Goal: Complete application form

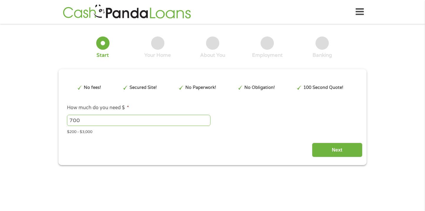
type input "EAIaIQobChMIt8rLssGBjwMVLVR_AB2nOTdPEAAYBCAAEgJ_pfD_BwE"
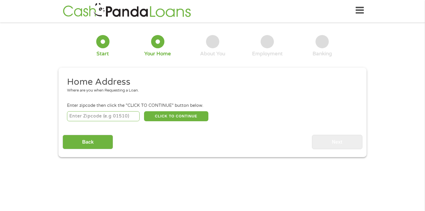
scroll to position [2, 2]
click at [71, 114] on input "number" at bounding box center [103, 116] width 73 height 10
type input "38134"
click at [159, 115] on button "CLICK TO CONTINUE" at bounding box center [176, 116] width 64 height 10
type input "38134"
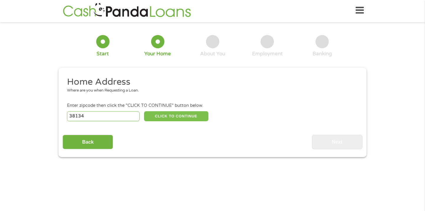
type input "[GEOGRAPHIC_DATA]"
select select "[US_STATE]"
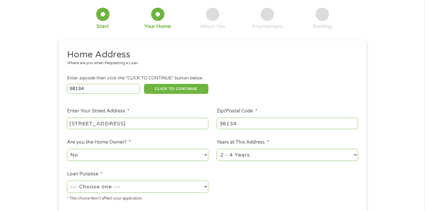
scroll to position [33, 0]
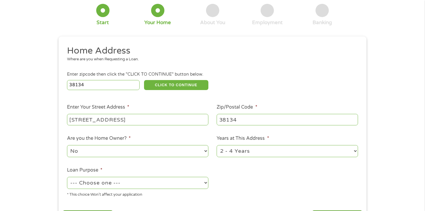
type input "[STREET_ADDRESS]"
select select "yes"
select select "60months"
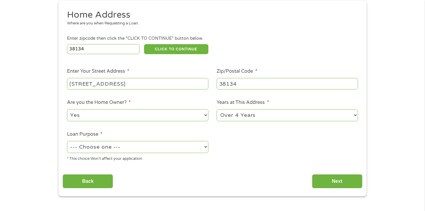
scroll to position [69, 0]
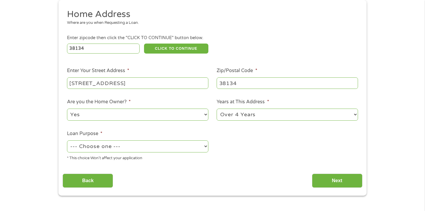
select select "carloan"
click at [335, 178] on input "Next" at bounding box center [337, 181] width 50 height 14
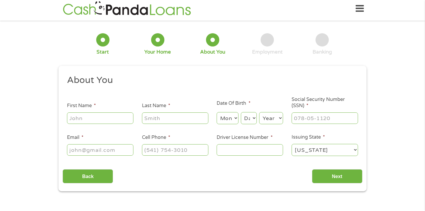
scroll to position [1, 0]
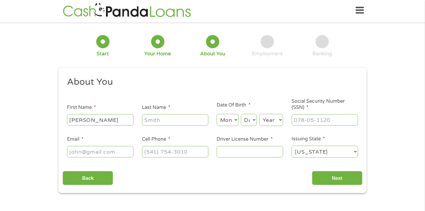
type input "[PERSON_NAME]"
select select "3"
select select "4"
select select "1955"
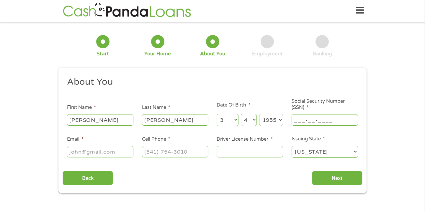
click at [298, 119] on input "___-__-____" at bounding box center [324, 119] width 66 height 11
type input "412-02-7397"
type input "[EMAIL_ADDRESS][DOMAIN_NAME]"
type input "[PHONE_NUMBER]"
click at [222, 151] on input "Driver License Number *" at bounding box center [249, 151] width 66 height 11
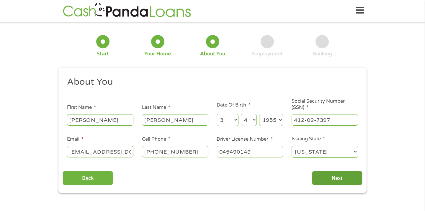
type input "045490149"
click at [333, 177] on input "Next" at bounding box center [337, 178] width 50 height 14
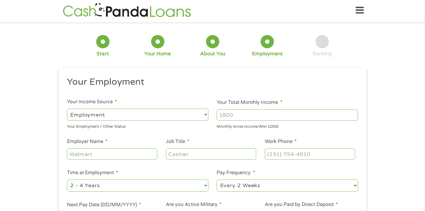
select select "benefits"
type input "Other"
type input "[PHONE_NUMBER]"
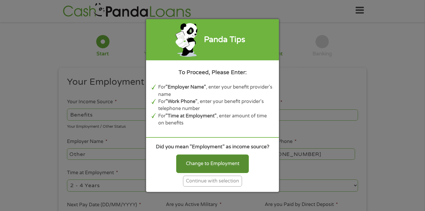
click at [213, 169] on div "Change to Employment" at bounding box center [212, 164] width 73 height 18
select select "fullTime"
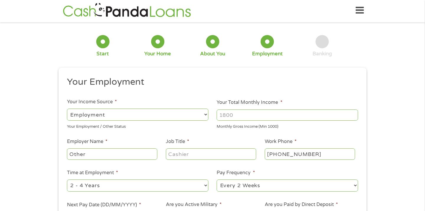
click at [70, 154] on input "Other" at bounding box center [112, 154] width 90 height 11
click at [126, 155] on input "social securityOther" at bounding box center [112, 154] width 90 height 11
type input "social security"
type input "technician"
click at [222, 115] on input "Your Total Monthly Income *" at bounding box center [286, 115] width 141 height 11
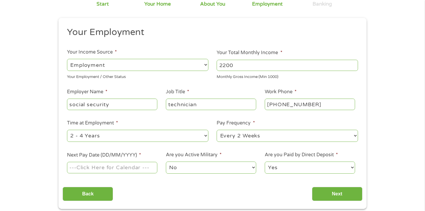
scroll to position [52, 0]
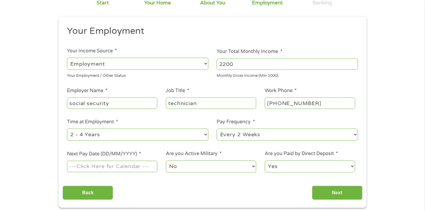
type input "2200"
select select "semimonthly"
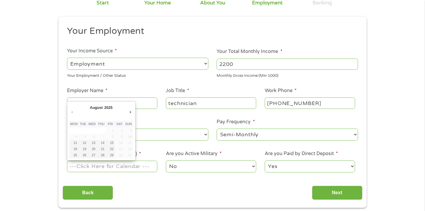
click at [81, 166] on input "Next Pay Date (DD/MM/YYYY) *" at bounding box center [112, 166] width 90 height 11
type input "[DATE]"
click at [105, 166] on input "[DATE]" at bounding box center [112, 166] width 90 height 11
click at [119, 180] on div "Your Employment Your Income Source * --- Choose one --- Employment [DEMOGRAPHIC…" at bounding box center [212, 112] width 299 height 175
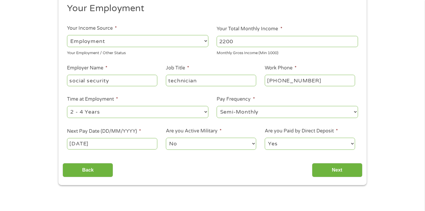
scroll to position [77, 0]
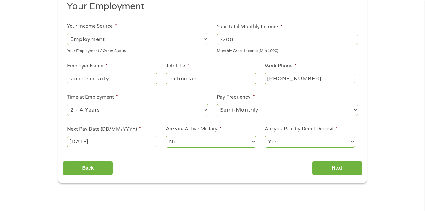
select select "monthly"
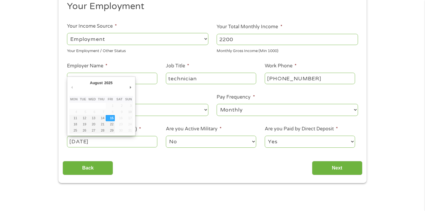
click at [103, 141] on input "[DATE]" at bounding box center [112, 141] width 90 height 11
type input "[DATE]"
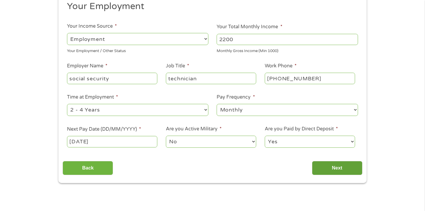
click at [329, 167] on input "Next" at bounding box center [337, 168] width 50 height 14
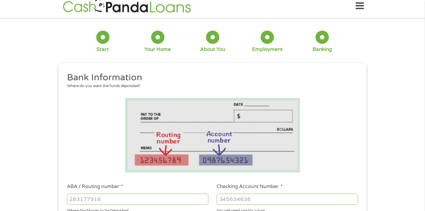
scroll to position [6, 0]
click at [103, 197] on input "ABA / Routing number *" at bounding box center [137, 199] width 141 height 11
type input "256074974"
type input "NAVY FEDERAL CREDIT UNION"
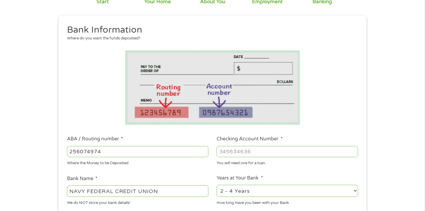
scroll to position [54, 0]
type input "256074974"
click at [222, 152] on input "Checking Account Number *" at bounding box center [286, 151] width 141 height 11
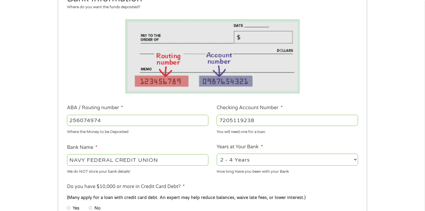
scroll to position [93, 0]
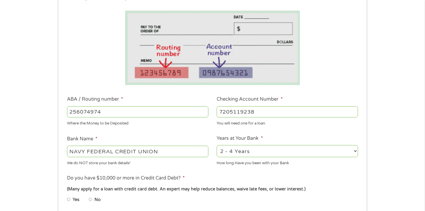
type input "7205119238"
select select "12months"
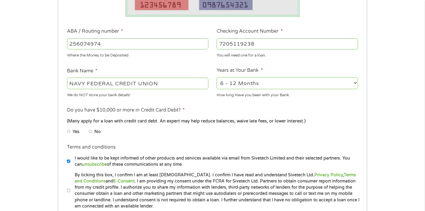
scroll to position [162, 0]
click at [91, 129] on input "No" at bounding box center [91, 131] width 4 height 9
radio input "true"
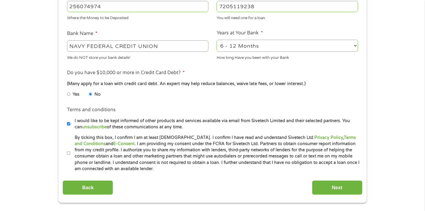
scroll to position [198, 0]
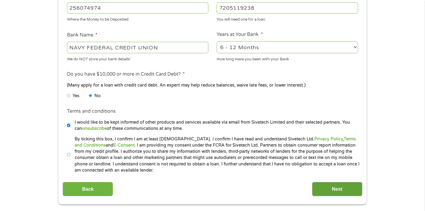
click at [334, 187] on input "Next" at bounding box center [337, 189] width 50 height 14
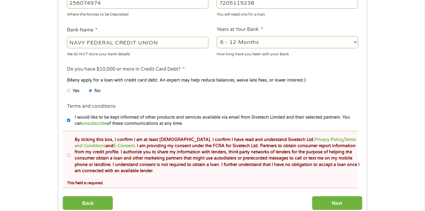
scroll to position [224, 0]
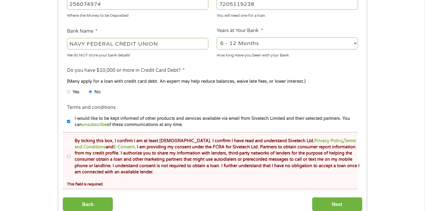
click at [70, 155] on label "By ticking this box, I confirm I am at least [DEMOGRAPHIC_DATA]. I confirm I ha…" at bounding box center [214, 157] width 289 height 38
click at [70, 155] on input "By ticking this box, I confirm I am at least [DEMOGRAPHIC_DATA]. I confirm I ha…" at bounding box center [69, 156] width 4 height 9
checkbox input "true"
click at [333, 201] on input "Next" at bounding box center [337, 205] width 50 height 14
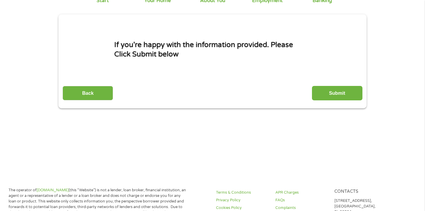
scroll to position [1, 0]
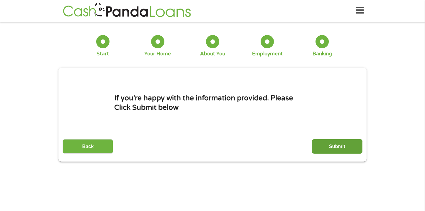
click at [332, 153] on input "Submit" at bounding box center [337, 146] width 50 height 14
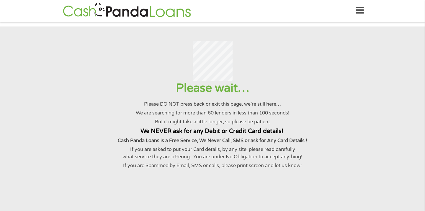
scroll to position [0, 0]
